Goal: Information Seeking & Learning: Learn about a topic

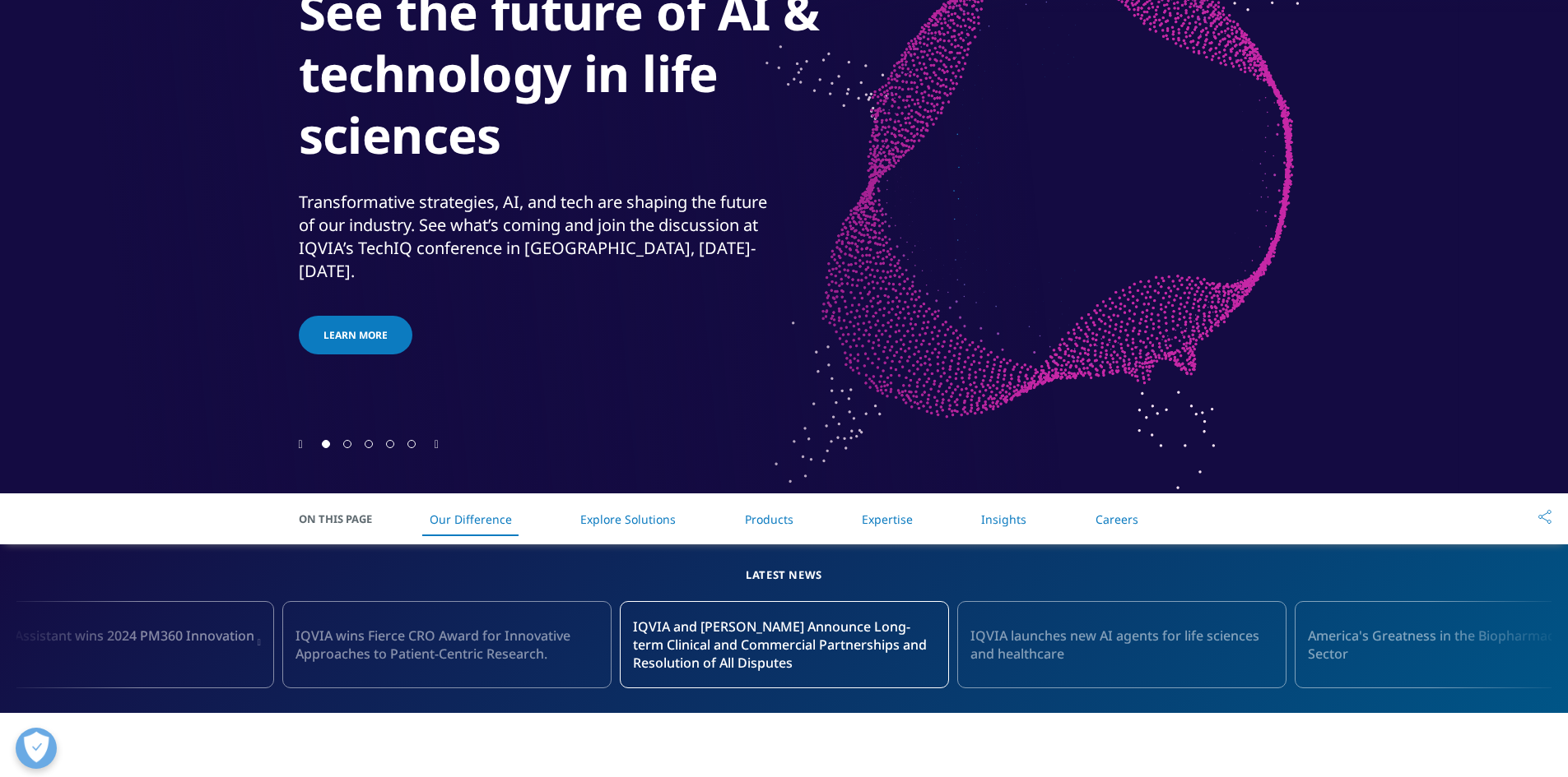
scroll to position [247, 0]
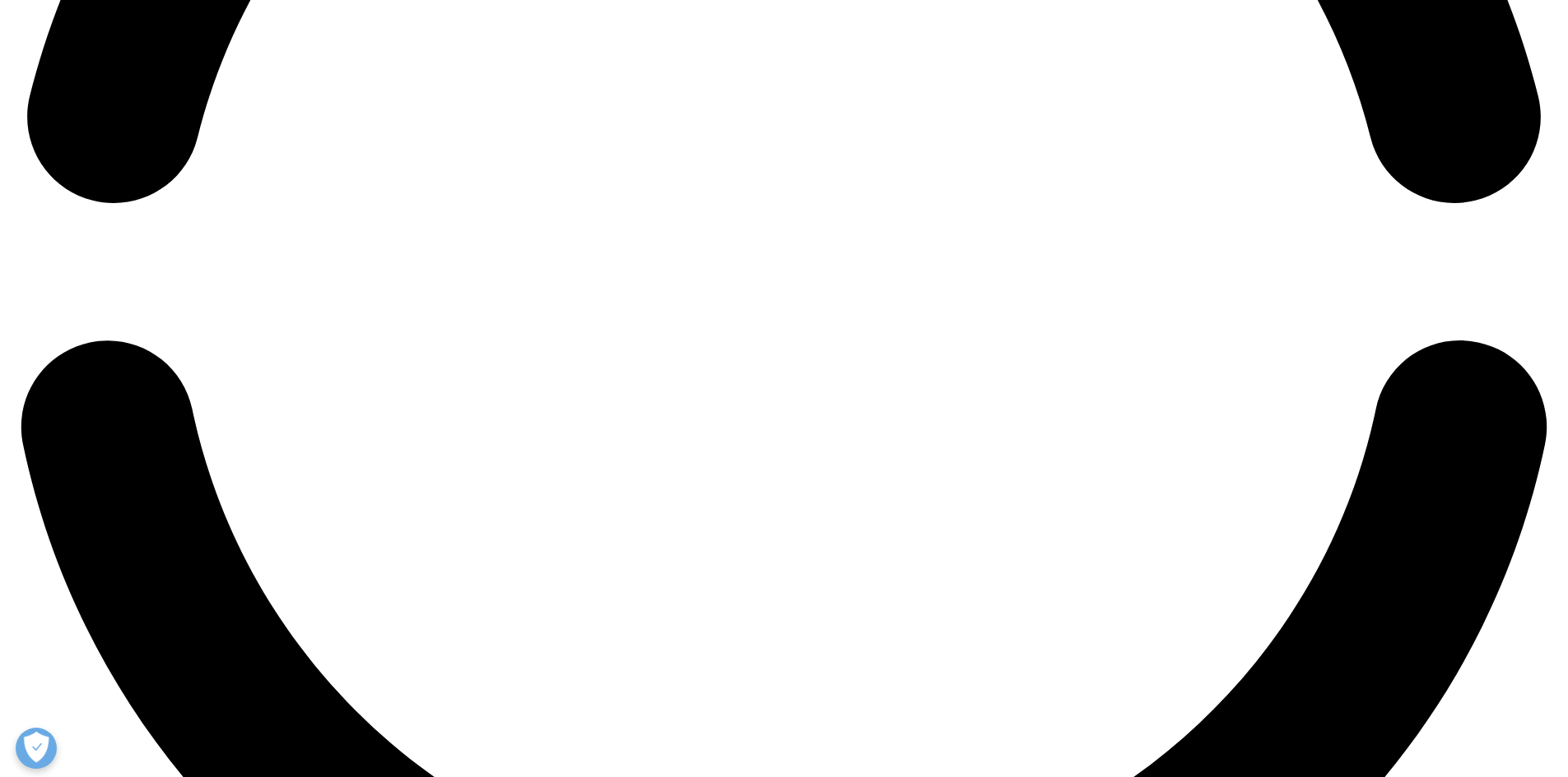
scroll to position [3702, 0]
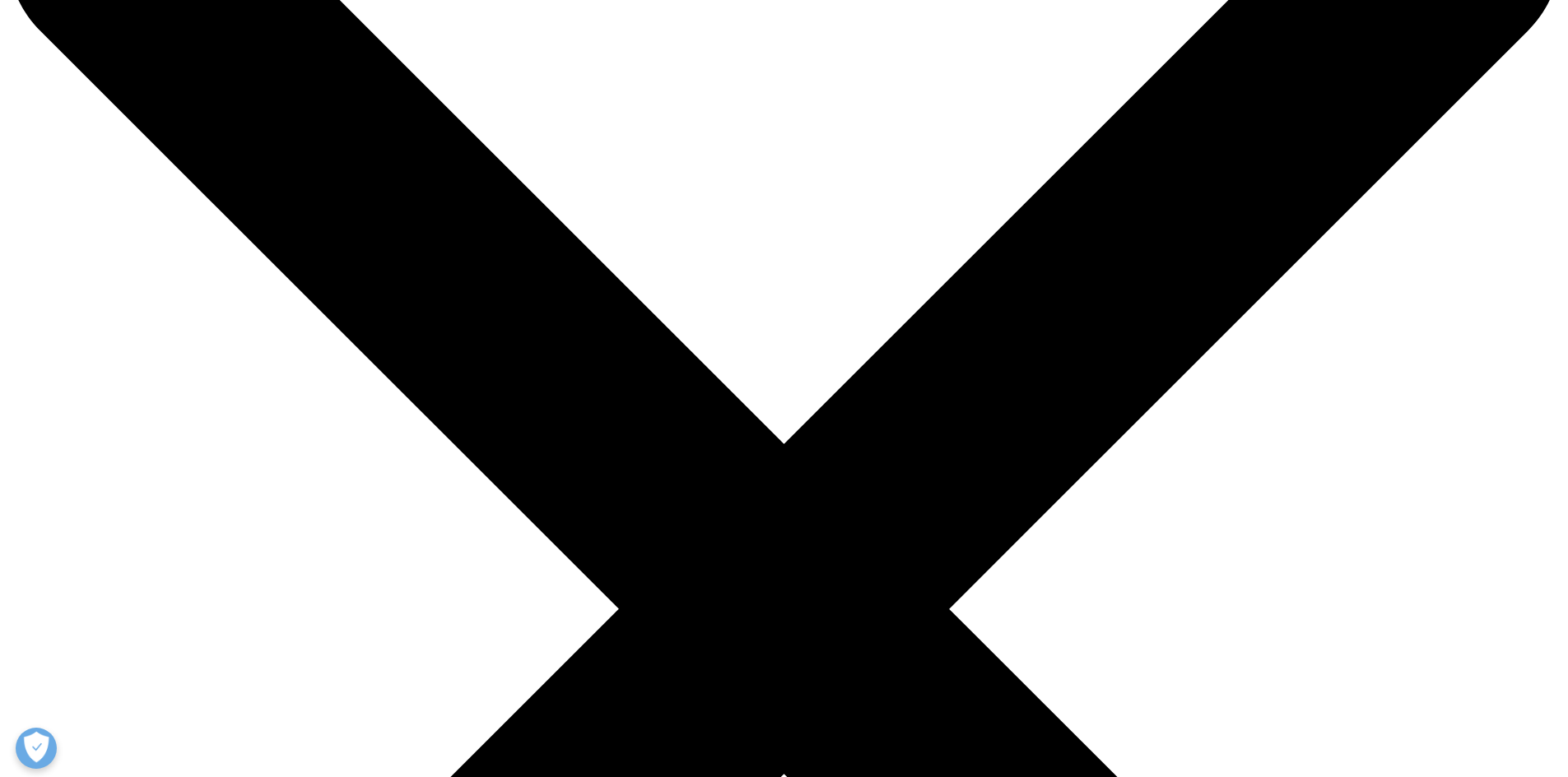
scroll to position [247, 0]
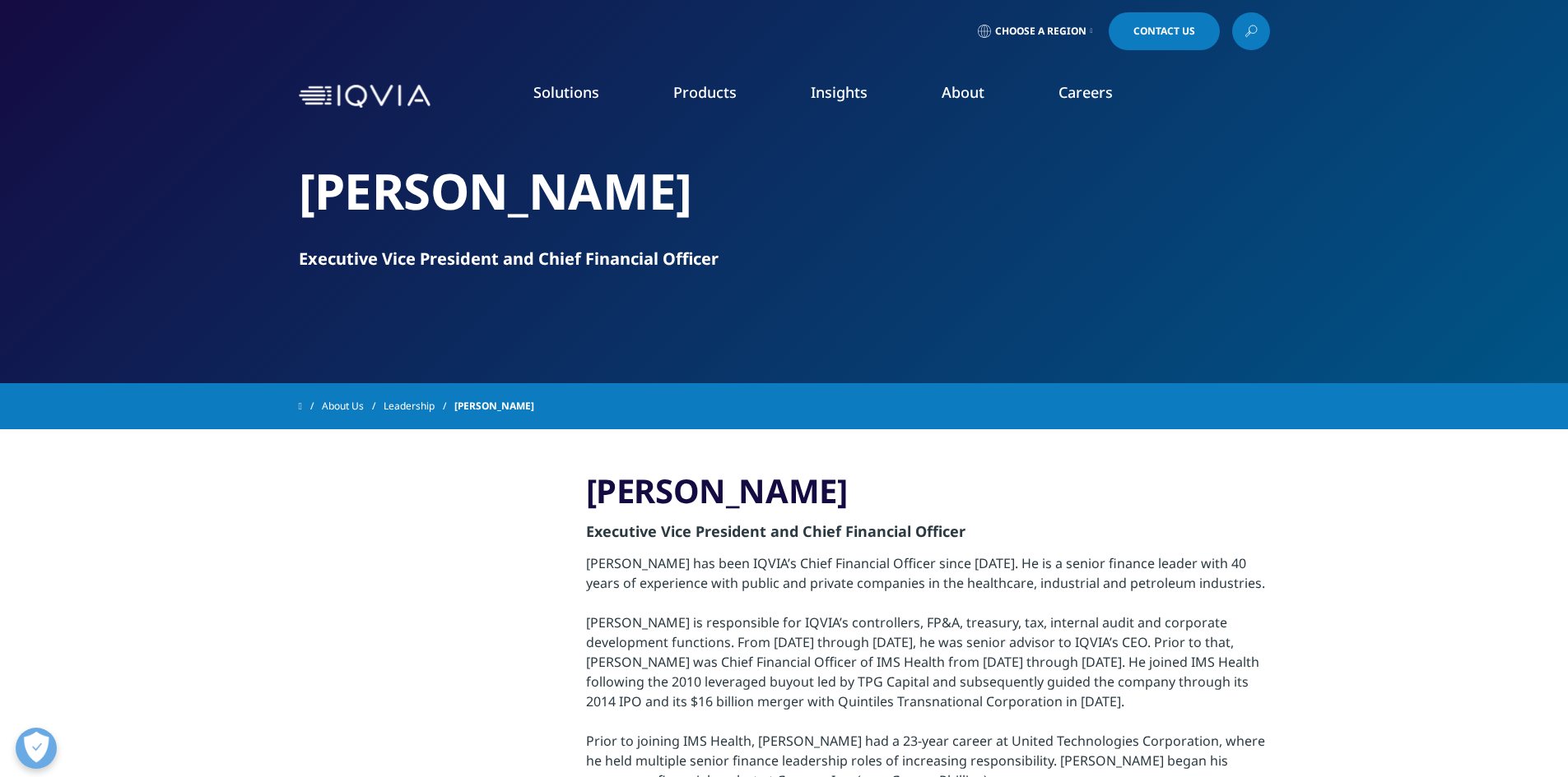
click at [88, 210] on link "Overview" at bounding box center [235, 206] width 329 height 18
